Goal: Check status: Check status

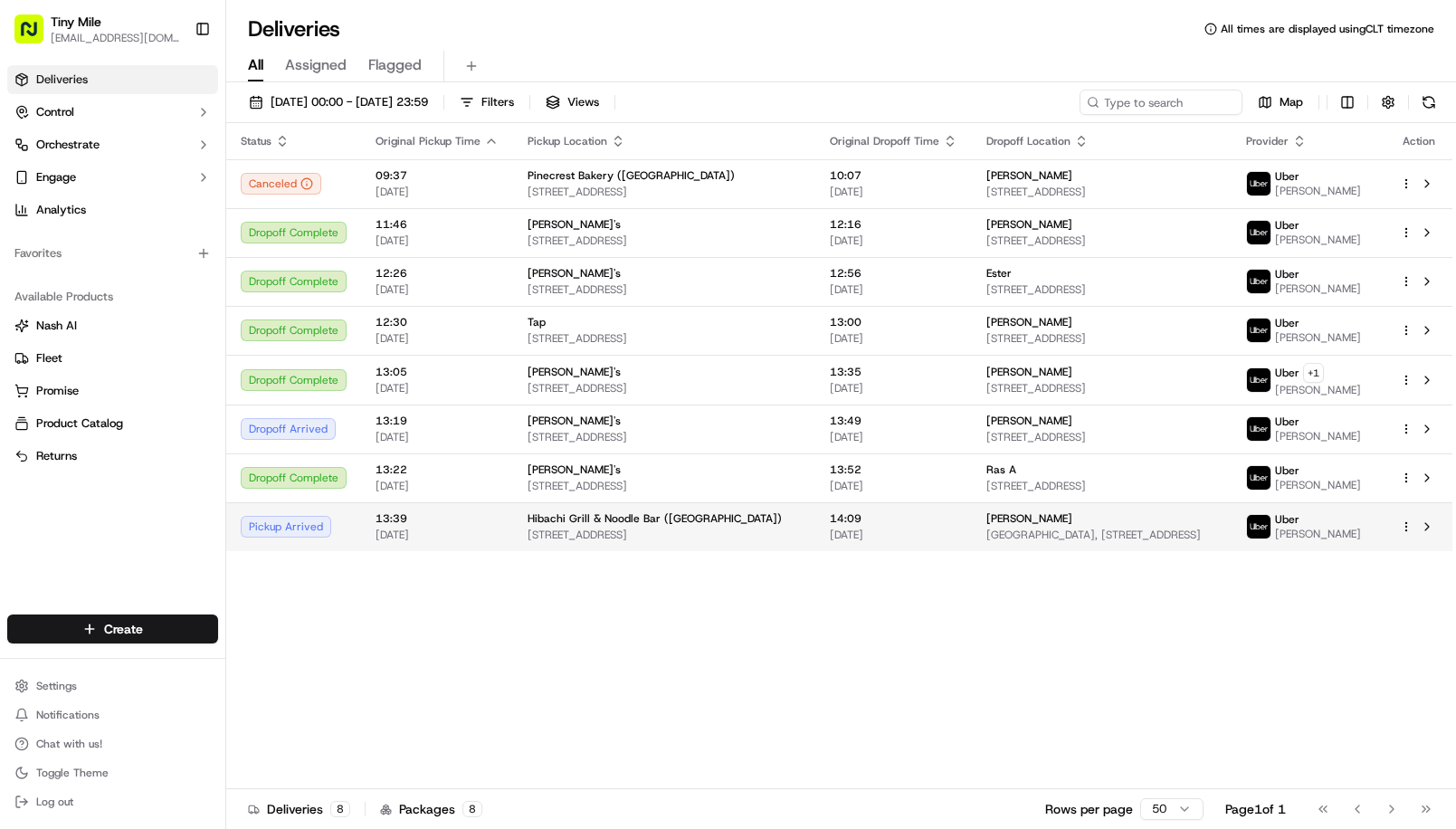
click at [1004, 536] on span "[GEOGRAPHIC_DATA], [STREET_ADDRESS]" at bounding box center [1101, 534] width 230 height 14
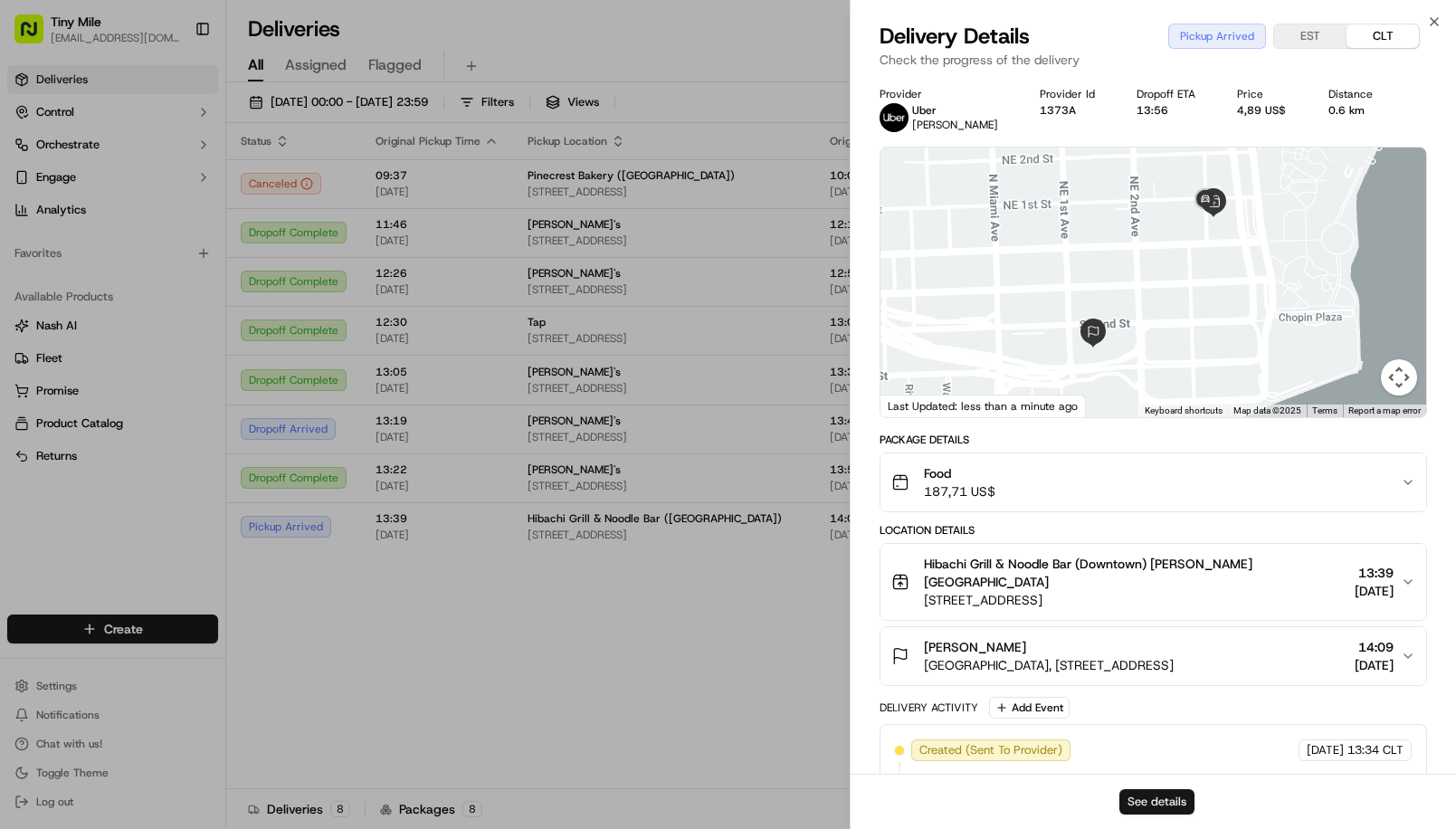
click at [1144, 810] on button "See details" at bounding box center [1157, 802] width 75 height 25
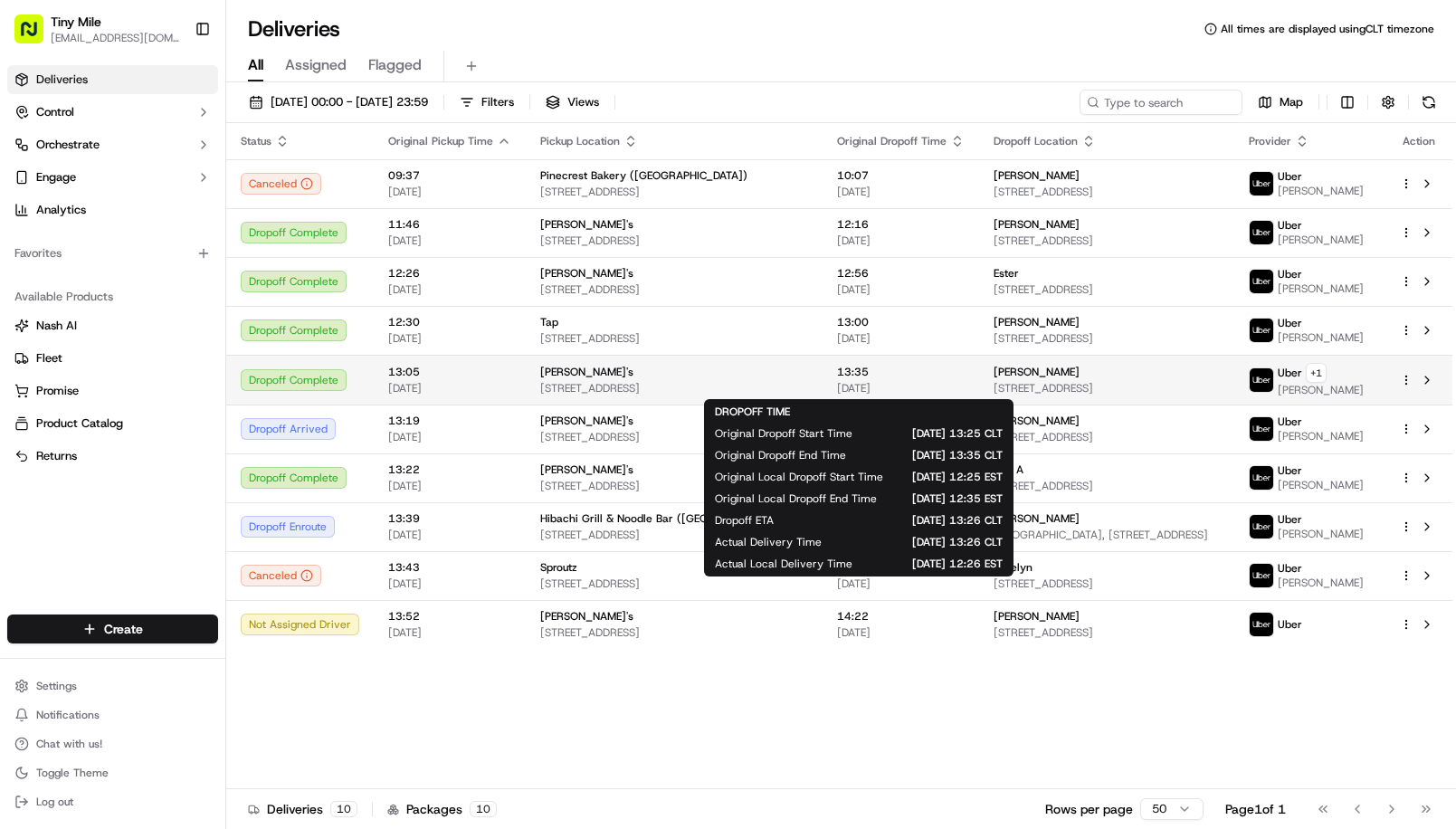
click at [938, 380] on td "13:35 [DATE]" at bounding box center [901, 380] width 156 height 50
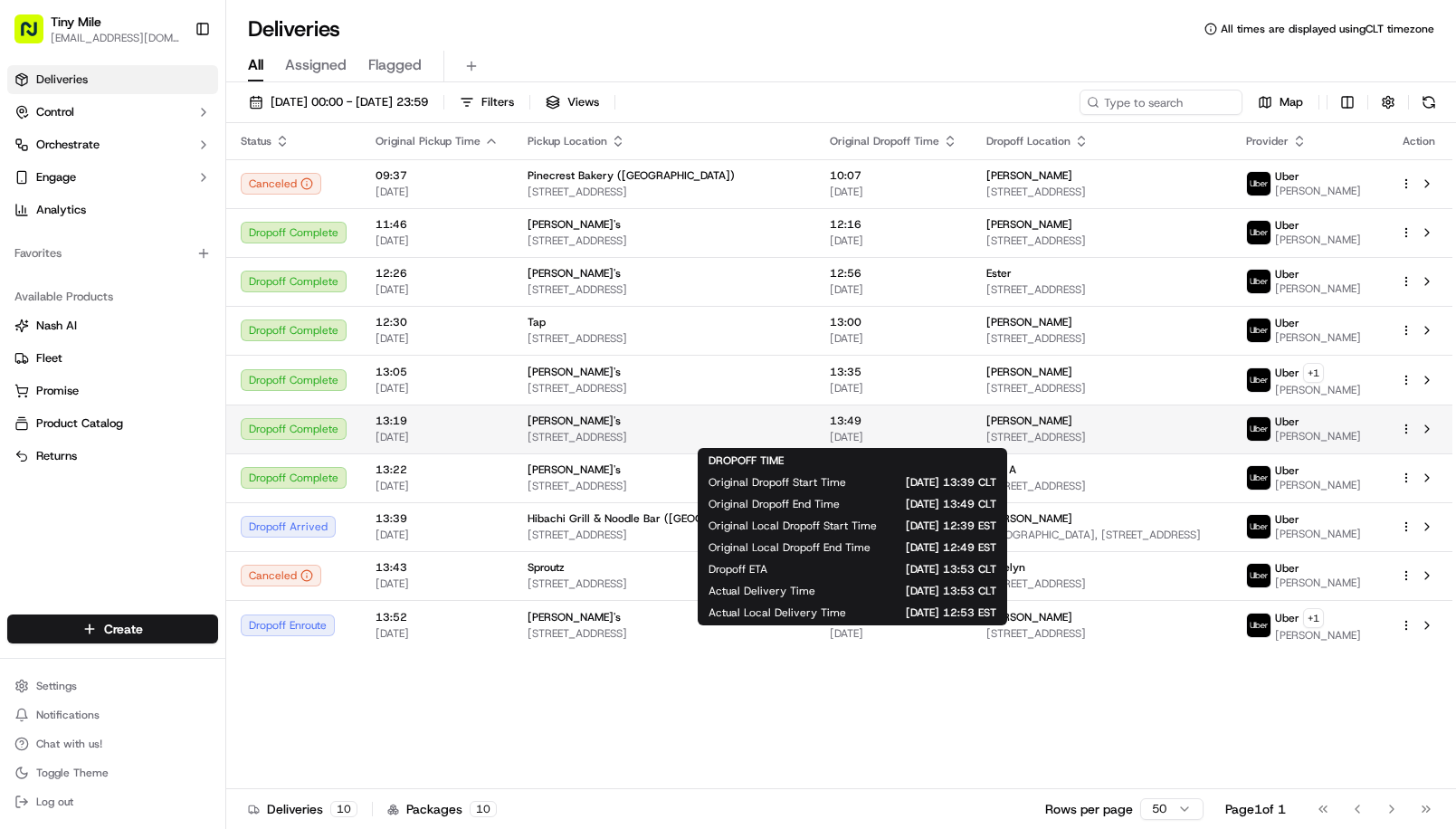
click at [1006, 435] on span "[STREET_ADDRESS]" at bounding box center [1101, 437] width 230 height 14
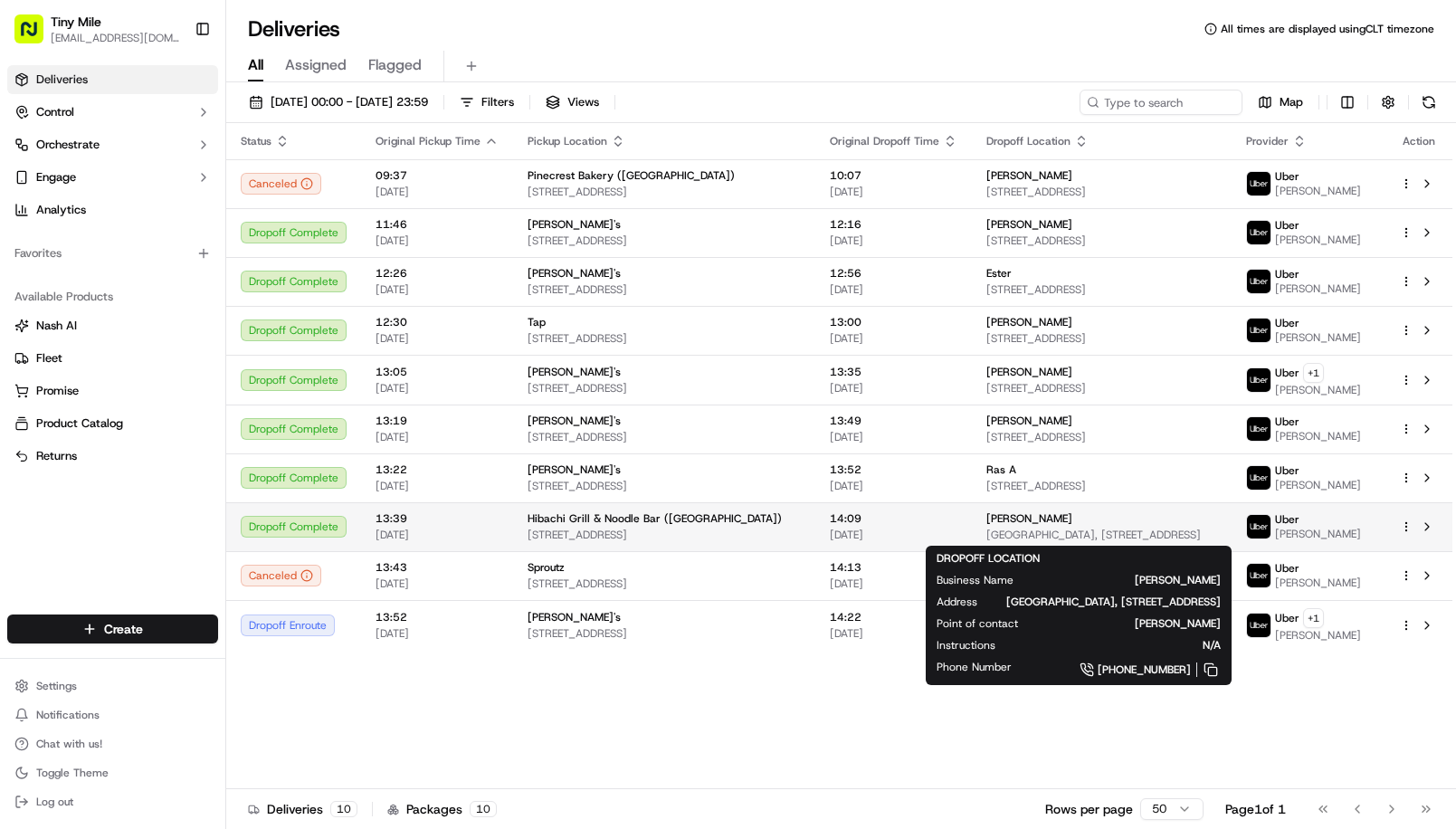
click at [986, 531] on span "[GEOGRAPHIC_DATA], [STREET_ADDRESS]" at bounding box center [1101, 534] width 230 height 14
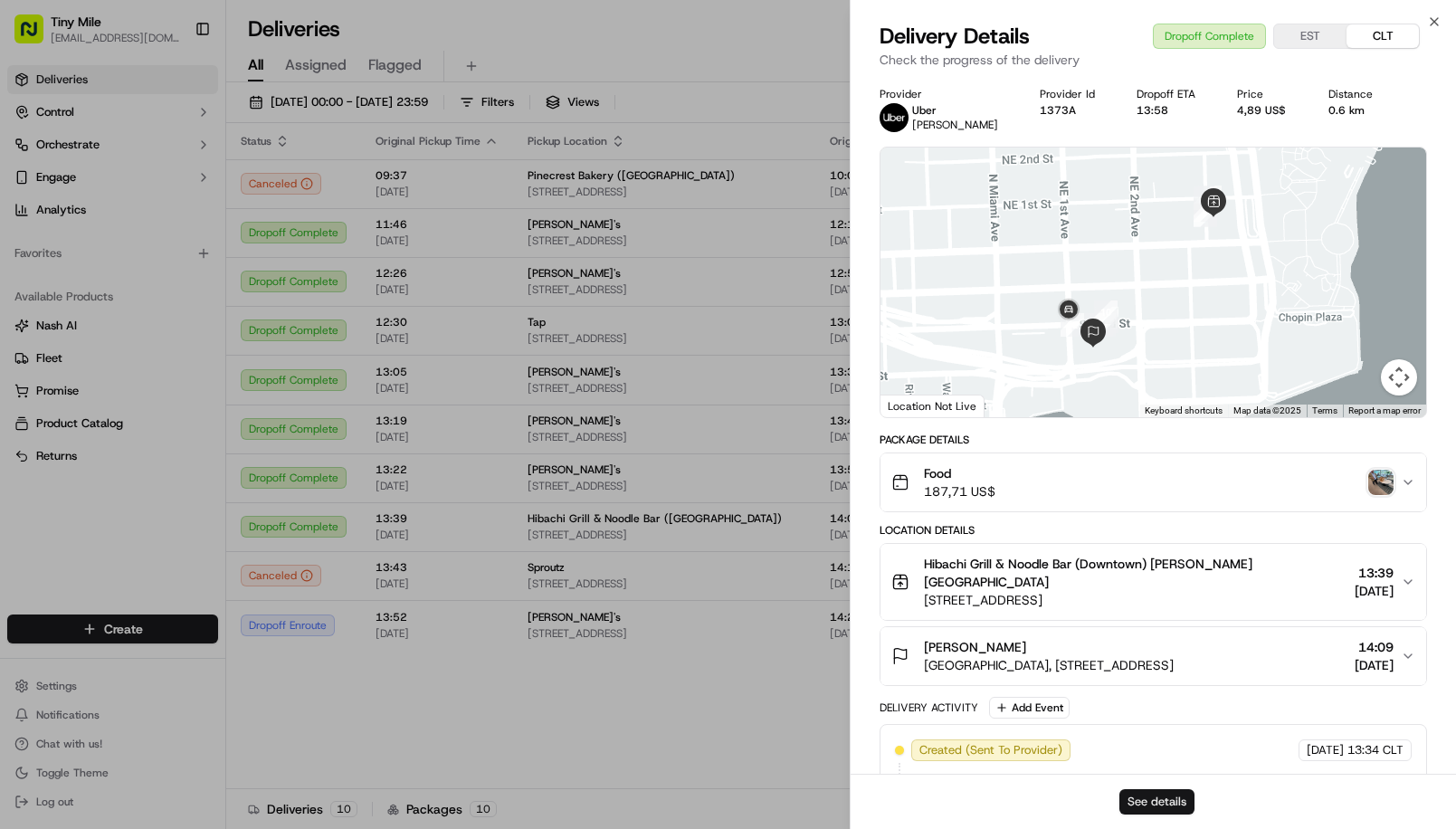
drag, startPoint x: 1167, startPoint y: 793, endPoint x: 1133, endPoint y: 809, distance: 37.6
click at [1133, 809] on button "See details" at bounding box center [1157, 802] width 75 height 25
